Goal: Transaction & Acquisition: Purchase product/service

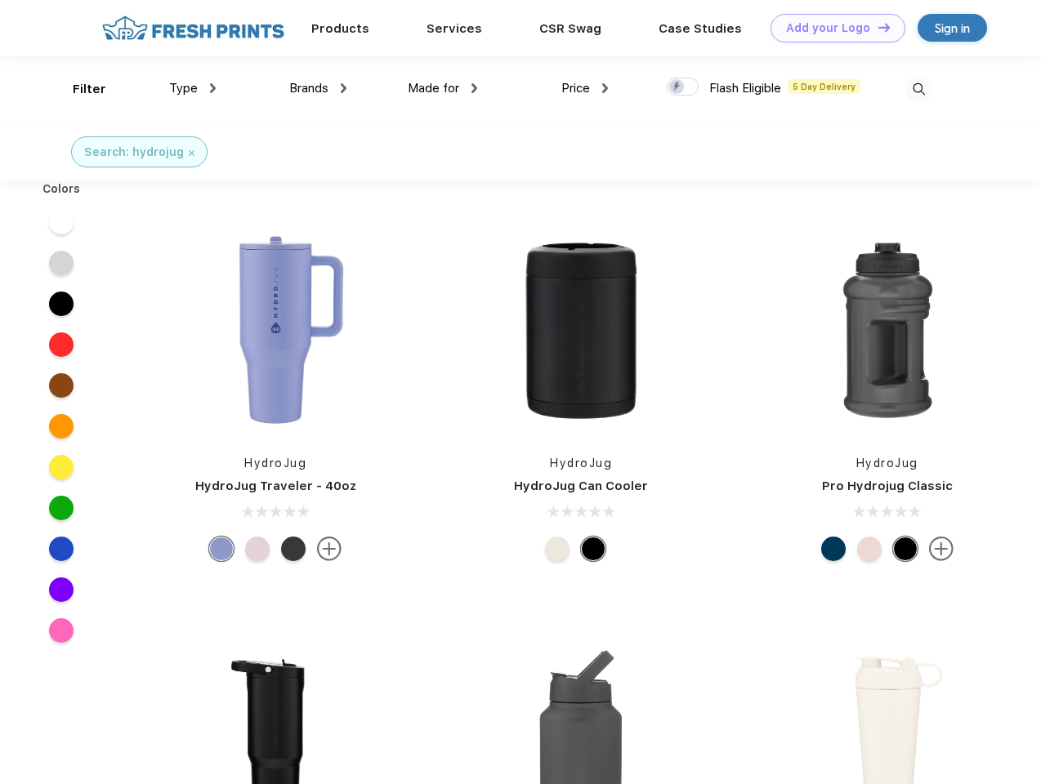
click at [832, 28] on link "Add your Logo Design Tool" at bounding box center [837, 28] width 135 height 29
click at [0, 0] on div "Design Tool" at bounding box center [0, 0] width 0 height 0
click at [877, 27] on link "Add your Logo Design Tool" at bounding box center [837, 28] width 135 height 29
click at [78, 89] on div "Filter" at bounding box center [89, 89] width 33 height 19
click at [193, 88] on span "Type" at bounding box center [183, 88] width 29 height 15
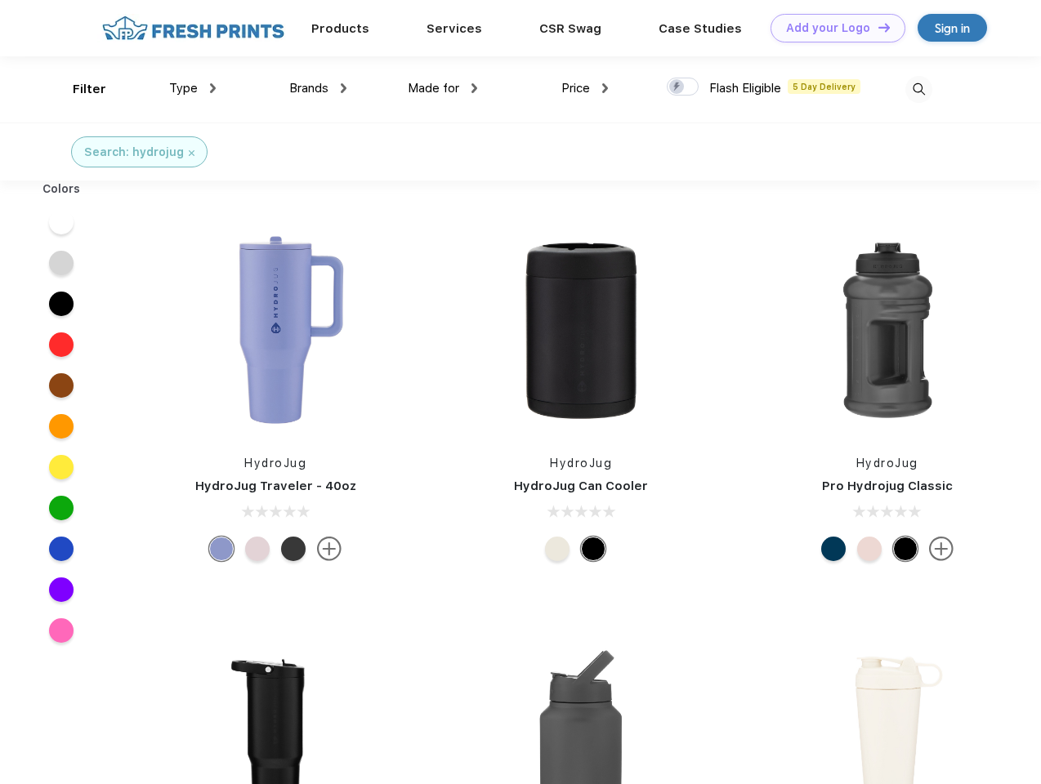
click at [318, 88] on span "Brands" at bounding box center [308, 88] width 39 height 15
click at [443, 88] on span "Made for" at bounding box center [433, 88] width 51 height 15
click at [585, 88] on span "Price" at bounding box center [575, 88] width 29 height 15
click at [683, 87] on div at bounding box center [683, 87] width 32 height 18
click at [677, 87] on input "checkbox" at bounding box center [672, 82] width 11 height 11
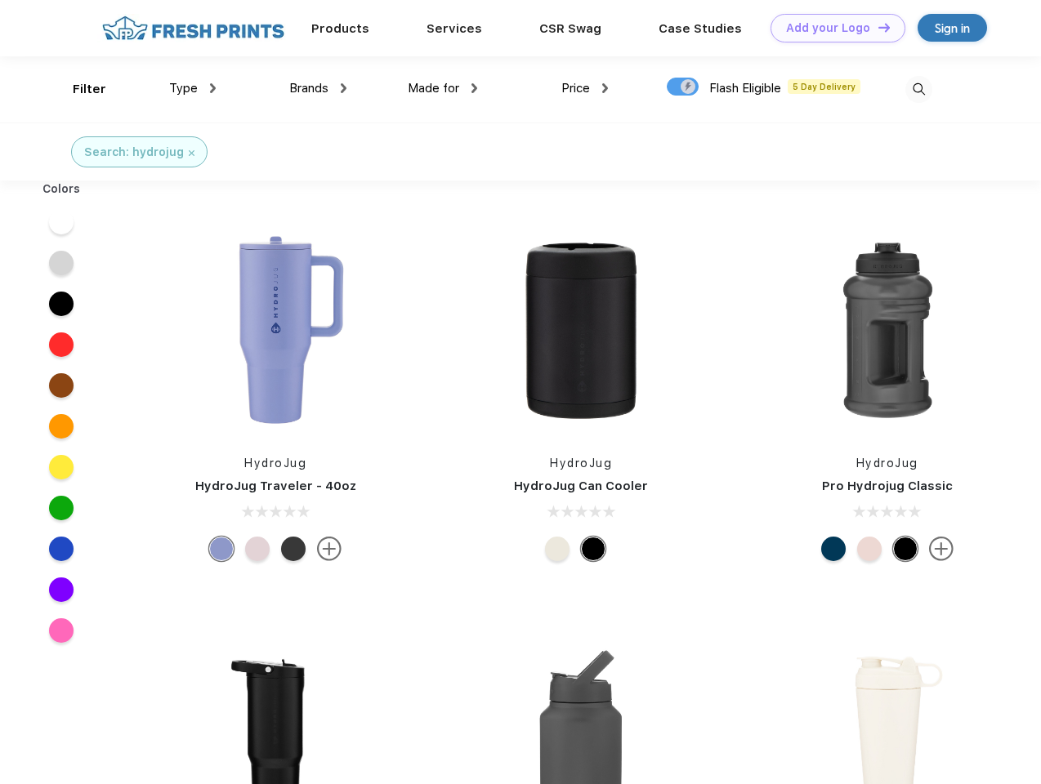
click at [918, 89] on img at bounding box center [918, 89] width 27 height 27
